Goal: Check status

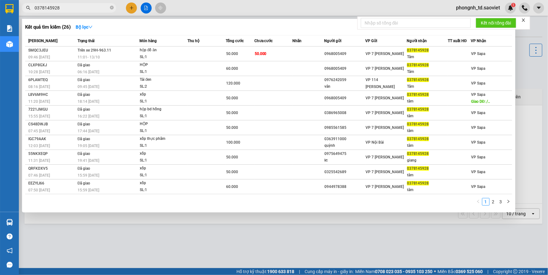
type input "0378145928"
click at [110, 8] on icon "close-circle" at bounding box center [112, 8] width 4 height 4
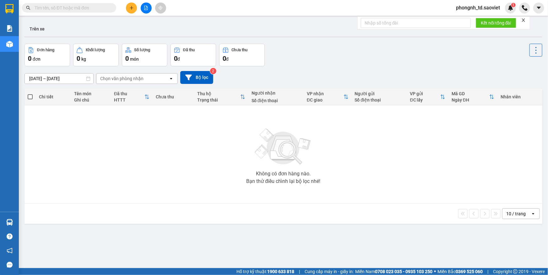
paste input "0388078880"
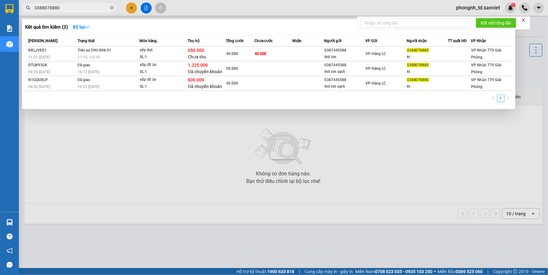
type input "0388078880"
click at [111, 7] on icon "close-circle" at bounding box center [112, 8] width 4 height 4
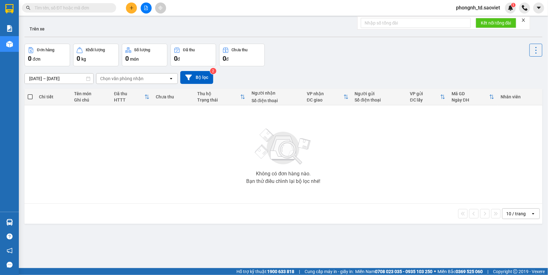
click at [79, 11] on input "text" at bounding box center [72, 7] width 74 height 7
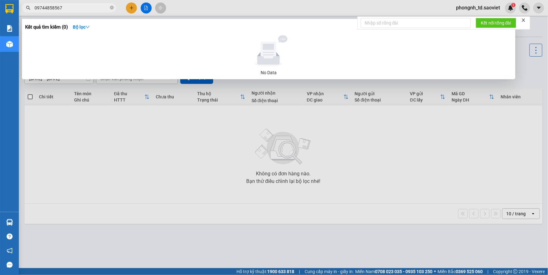
click at [46, 9] on input "09744858567" at bounding box center [72, 7] width 74 height 7
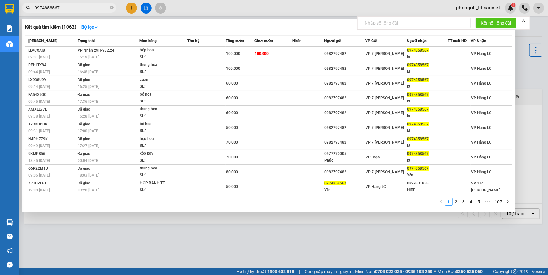
type input "0974858567"
click at [65, 7] on input "0974858567" at bounding box center [72, 7] width 74 height 7
click at [110, 6] on icon "close-circle" at bounding box center [112, 8] width 4 height 4
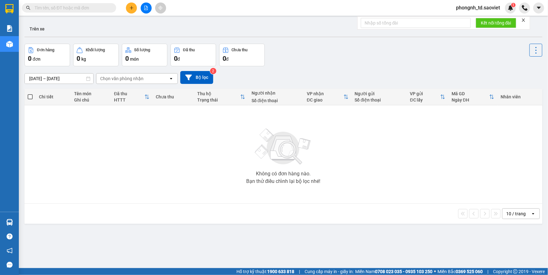
click at [105, 7] on input "text" at bounding box center [72, 7] width 74 height 7
paste input "0348645680"
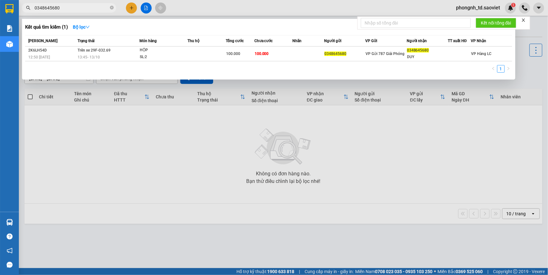
type input "0348645680"
